Goal: Navigation & Orientation: Go to known website

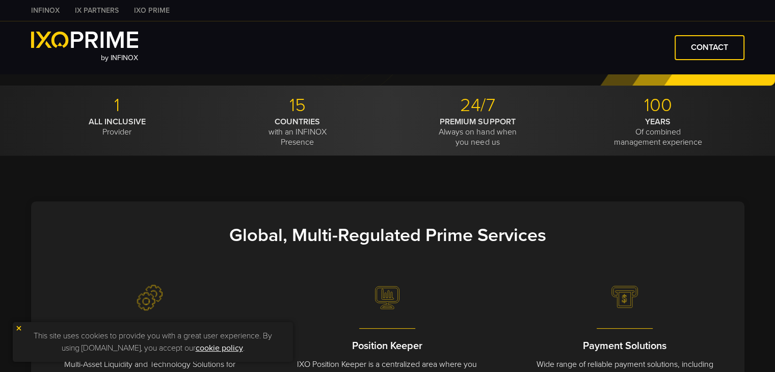
scroll to position [293, 0]
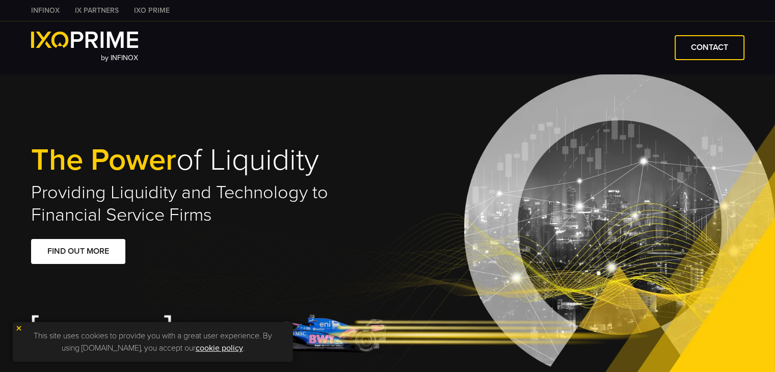
click at [39, 5] on link "INFINOX" at bounding box center [45, 10] width 44 height 11
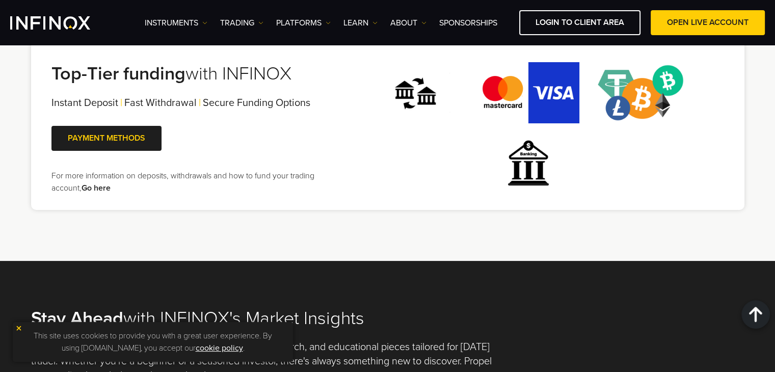
scroll to position [2114, 0]
